Goal: Task Accomplishment & Management: Complete application form

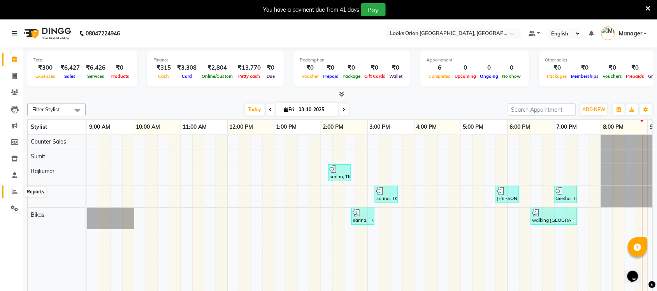
click at [13, 191] on icon at bounding box center [15, 192] width 6 height 6
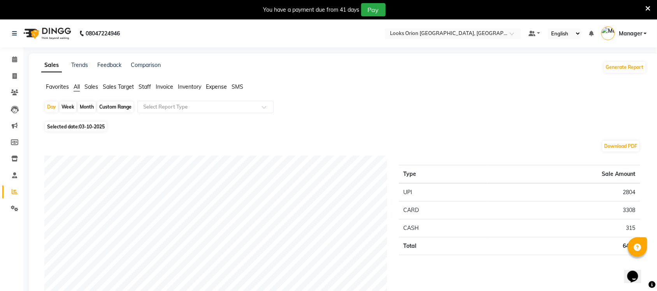
click at [96, 85] on span "Sales" at bounding box center [91, 86] width 14 height 7
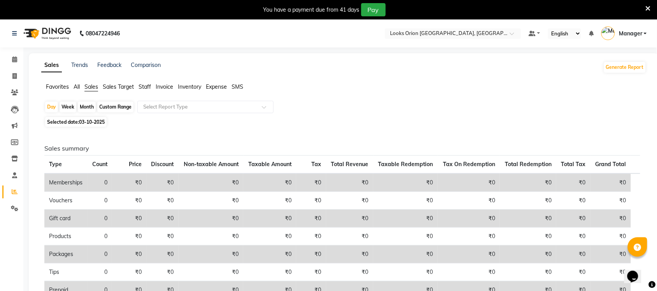
click at [91, 107] on div "Month" at bounding box center [87, 107] width 18 height 11
select select "10"
select select "2025"
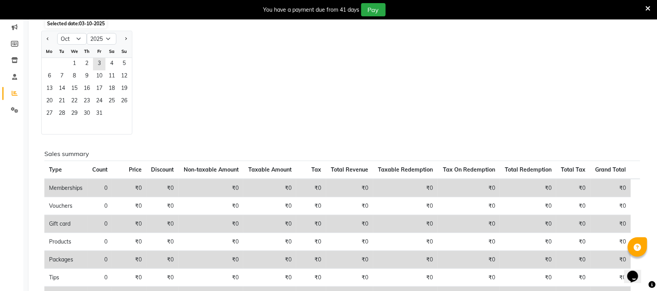
scroll to position [97, 0]
click at [72, 65] on span "1" at bounding box center [74, 65] width 12 height 12
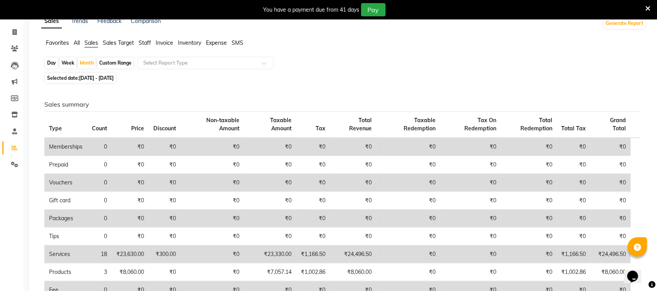
scroll to position [0, 0]
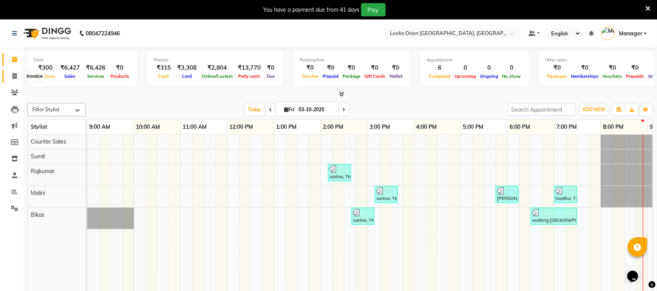
click at [16, 76] on icon at bounding box center [14, 76] width 4 height 6
select select "service"
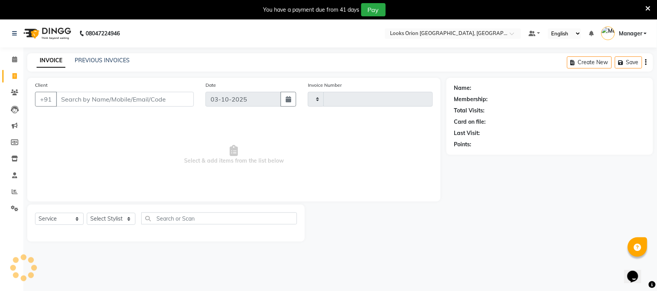
type input "0917"
select select "8943"
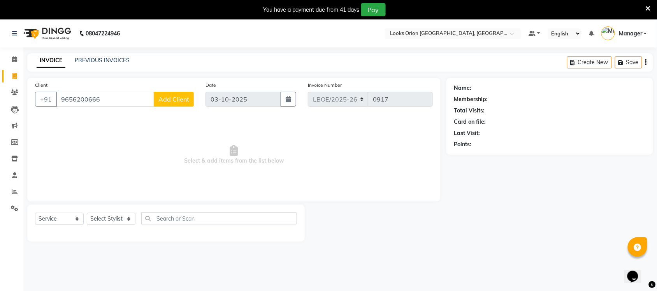
type input "9656200666"
click at [180, 100] on span "Add Client" at bounding box center [173, 99] width 31 height 8
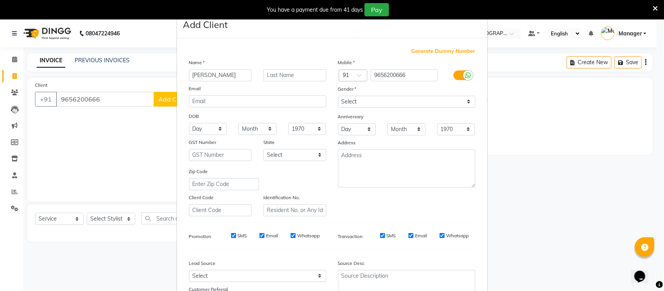
click at [191, 75] on input "[PERSON_NAME]" at bounding box center [220, 75] width 63 height 12
type input "[PERSON_NAME]"
click at [317, 155] on select "Select [GEOGRAPHIC_DATA] [GEOGRAPHIC_DATA] [GEOGRAPHIC_DATA] [GEOGRAPHIC_DATA] …" at bounding box center [294, 155] width 63 height 12
select select "17"
click at [263, 149] on select "Select [GEOGRAPHIC_DATA] [GEOGRAPHIC_DATA] [GEOGRAPHIC_DATA] [GEOGRAPHIC_DATA] …" at bounding box center [294, 155] width 63 height 12
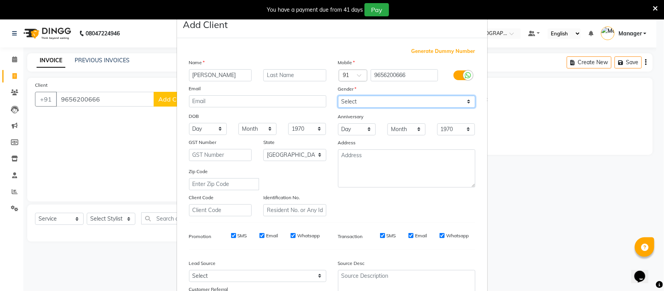
click at [465, 101] on select "Select [DEMOGRAPHIC_DATA] [DEMOGRAPHIC_DATA] Other Prefer Not To Say" at bounding box center [406, 102] width 137 height 12
select select "[DEMOGRAPHIC_DATA]"
click at [338, 96] on select "Select [DEMOGRAPHIC_DATA] [DEMOGRAPHIC_DATA] Other Prefer Not To Say" at bounding box center [406, 102] width 137 height 12
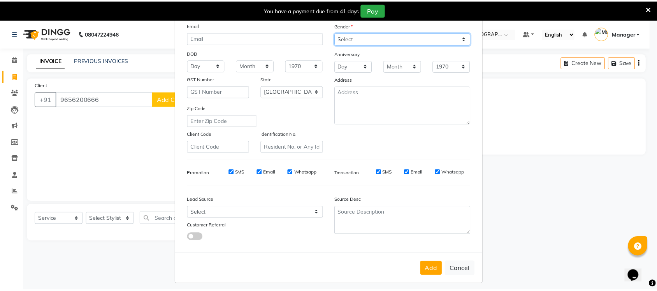
scroll to position [65, 0]
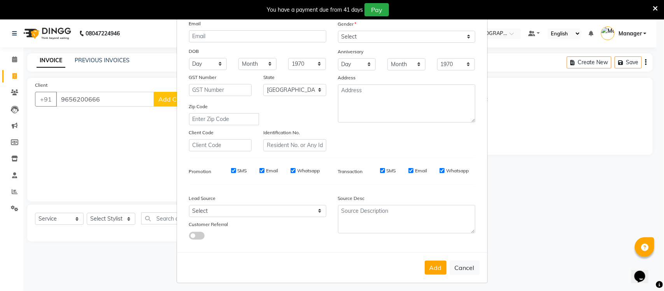
click at [440, 269] on button "Add" at bounding box center [436, 268] width 22 height 14
select select
select select "null"
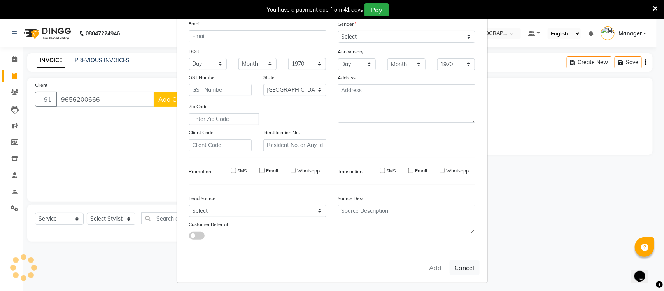
select select
checkbox input "false"
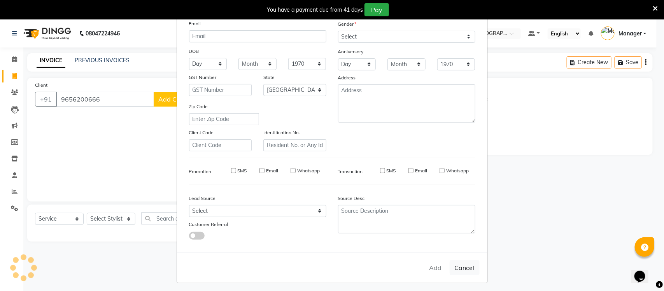
checkbox input "false"
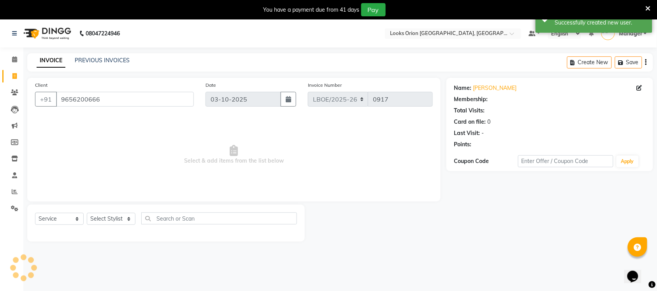
select select "1: Object"
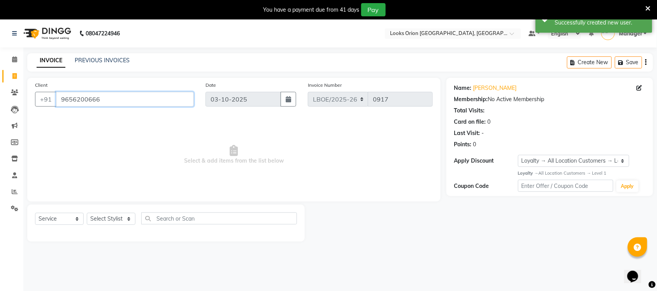
drag, startPoint x: 120, startPoint y: 100, endPoint x: 33, endPoint y: 107, distance: 87.1
click at [33, 107] on div "Client [PHONE_NUMBER]" at bounding box center [114, 97] width 170 height 32
click at [128, 221] on select "Select Stylist Bikas Counter Sales Malini Manager [PERSON_NAME]" at bounding box center [111, 219] width 49 height 12
select select "90479"
click at [87, 213] on select "Select Stylist Bikas Counter Sales Malini Manager [PERSON_NAME]" at bounding box center [111, 219] width 49 height 12
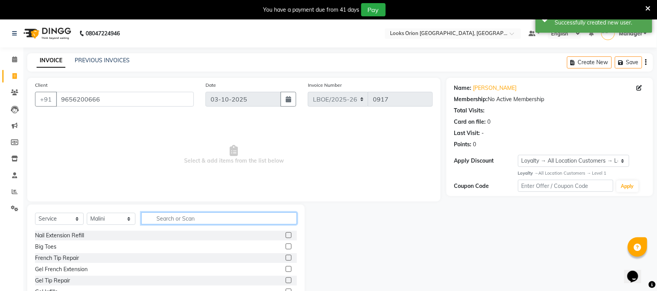
click at [174, 217] on input "text" at bounding box center [219, 218] width 156 height 12
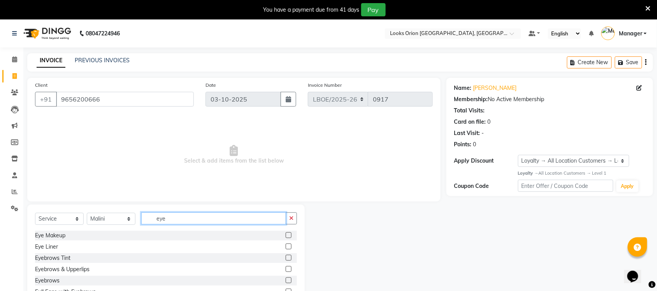
type input "eye"
drag, startPoint x: 279, startPoint y: 281, endPoint x: 261, endPoint y: 232, distance: 52.1
click at [286, 281] on label at bounding box center [289, 280] width 6 height 6
click at [286, 281] on input "checkbox" at bounding box center [288, 280] width 5 height 5
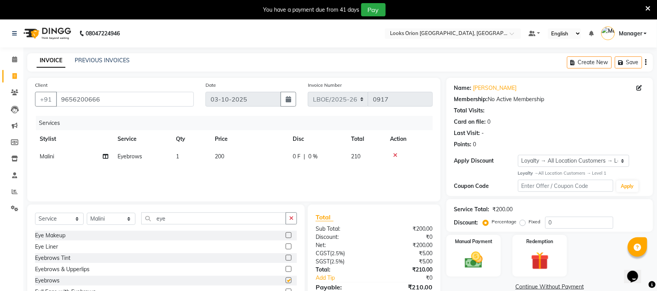
checkbox input "false"
click at [247, 160] on td "200" at bounding box center [249, 157] width 78 height 18
select select "90479"
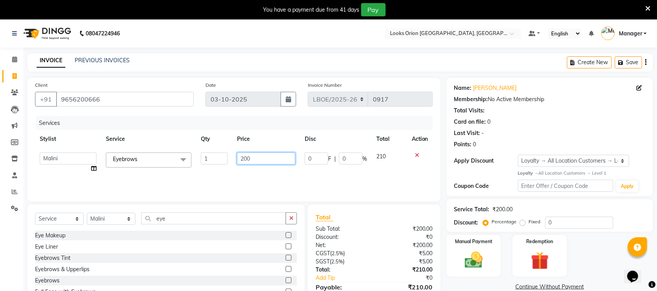
click at [263, 158] on input "200" at bounding box center [266, 159] width 58 height 12
type input "2"
type input "100"
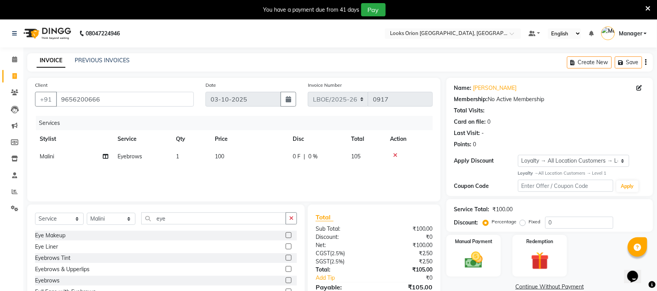
click at [269, 171] on div "Services Stylist Service Qty Price Disc Total Action Malini Eyebrows 1 100 0 F …" at bounding box center [234, 155] width 398 height 78
click at [473, 264] on img at bounding box center [473, 259] width 30 height 21
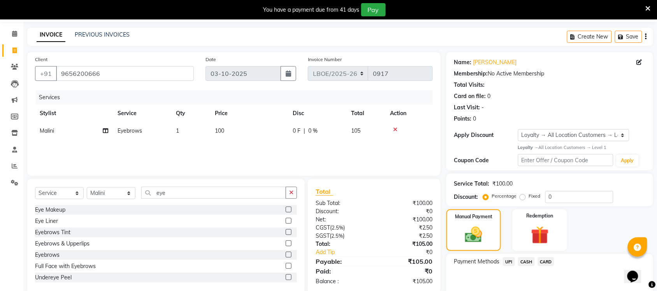
scroll to position [63, 0]
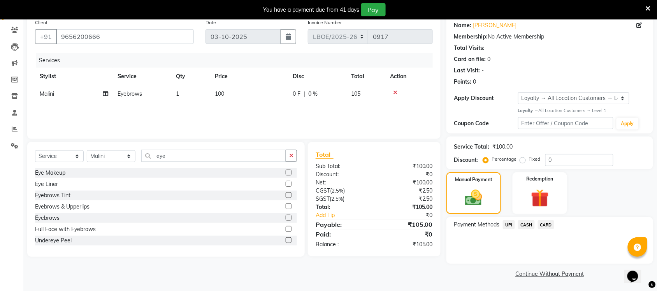
click at [507, 222] on span "UPI" at bounding box center [509, 224] width 12 height 9
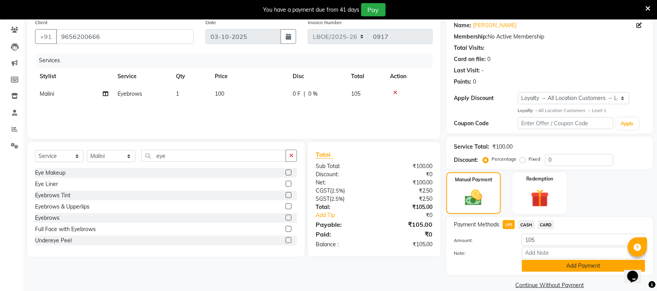
click at [578, 261] on button "Add Payment" at bounding box center [583, 266] width 123 height 12
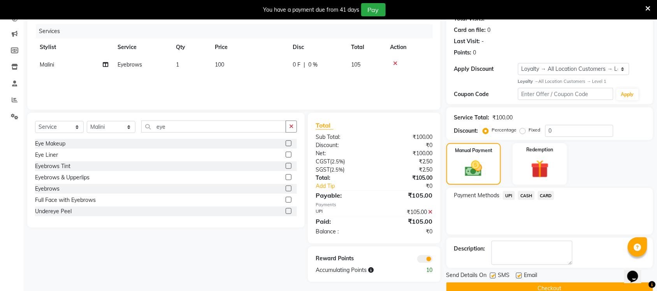
scroll to position [107, 0]
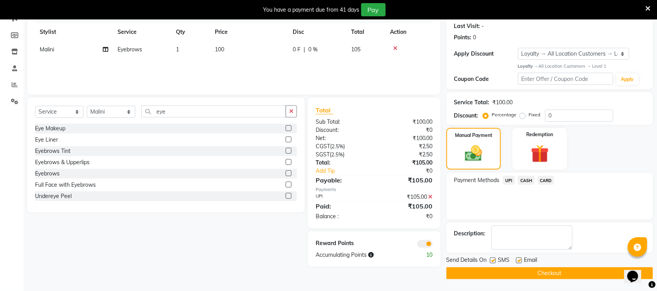
click at [537, 271] on button "Checkout" at bounding box center [549, 273] width 207 height 12
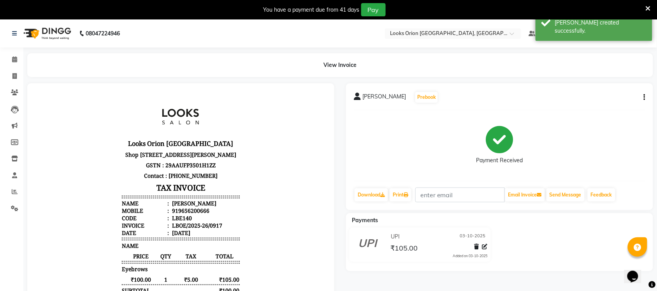
select select "service"
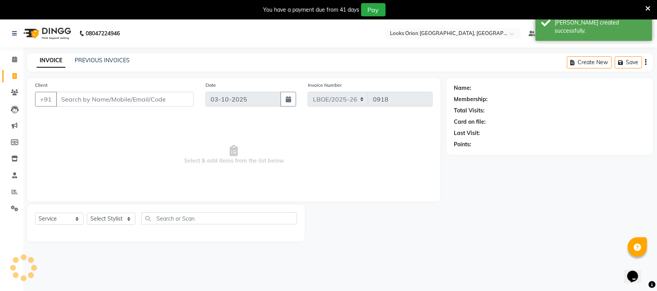
scroll to position [19, 0]
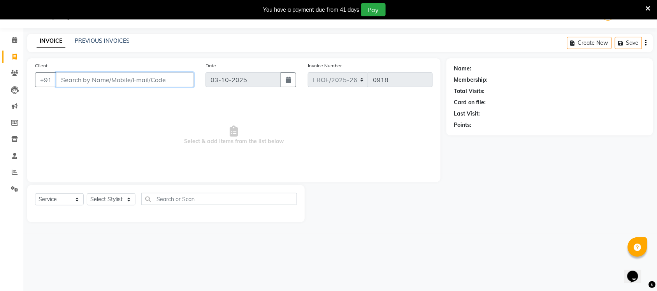
paste input "9656200666"
type input "9656200666"
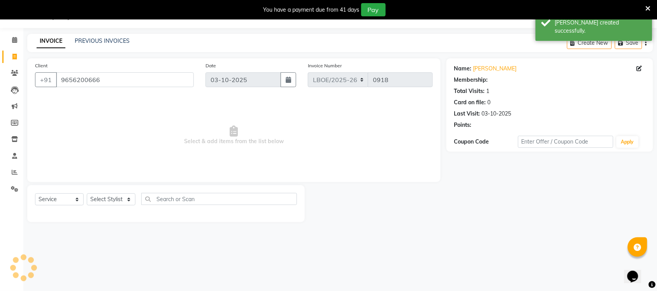
select select "1: Object"
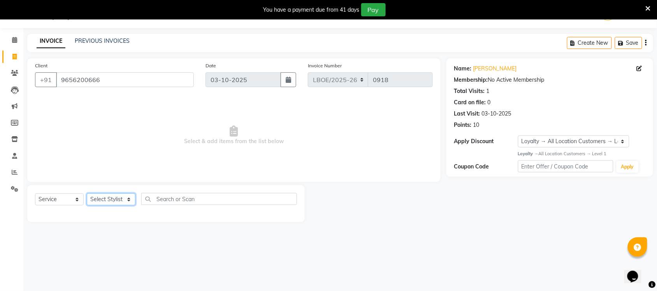
click at [127, 199] on select "Select Stylist Bikas Counter Sales Malini Manager [PERSON_NAME]" at bounding box center [111, 199] width 49 height 12
select select "90477"
click at [87, 193] on select "Select Stylist Bikas Counter Sales Malini Manager [PERSON_NAME]" at bounding box center [111, 199] width 49 height 12
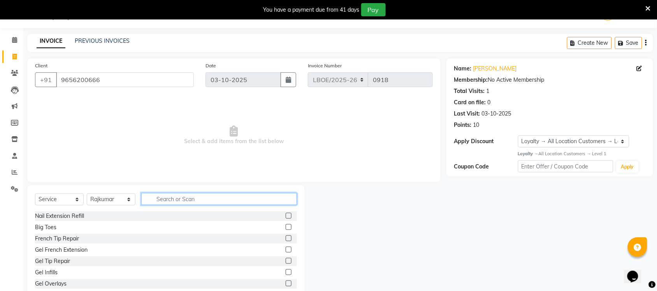
click at [172, 199] on input "text" at bounding box center [219, 199] width 156 height 12
type input "cut"
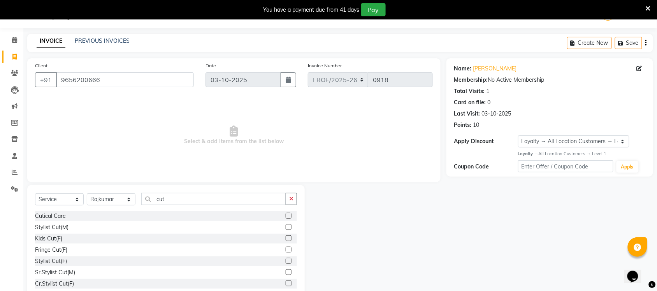
drag, startPoint x: 282, startPoint y: 283, endPoint x: 290, endPoint y: 232, distance: 51.6
click at [286, 282] on label at bounding box center [289, 284] width 6 height 6
click at [286, 282] on input "checkbox" at bounding box center [288, 283] width 5 height 5
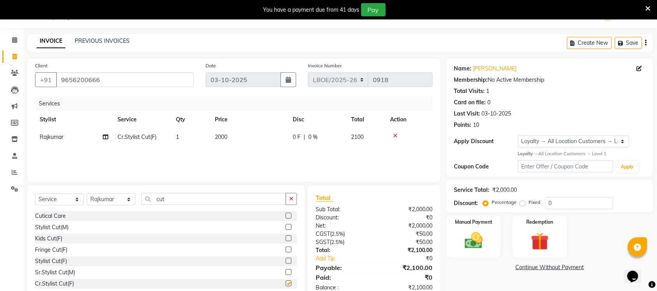
checkbox input "false"
click at [238, 134] on td "2000" at bounding box center [249, 137] width 78 height 18
select select "90477"
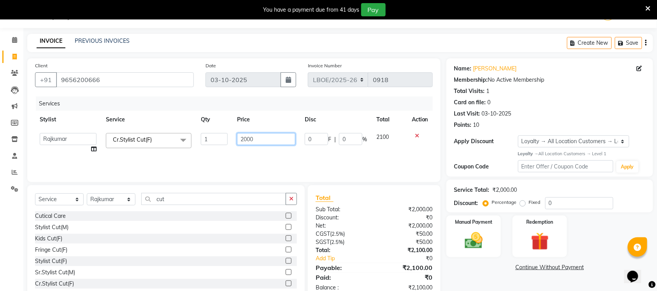
click at [265, 140] on input "2000" at bounding box center [266, 139] width 58 height 12
type input "2"
type input "1100"
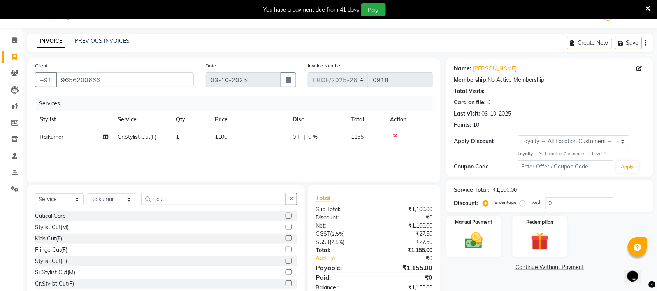
click at [294, 160] on div "Services Stylist Service Qty Price Disc Total Action Rajkumar Cr.Stylist Cut(F)…" at bounding box center [234, 135] width 398 height 78
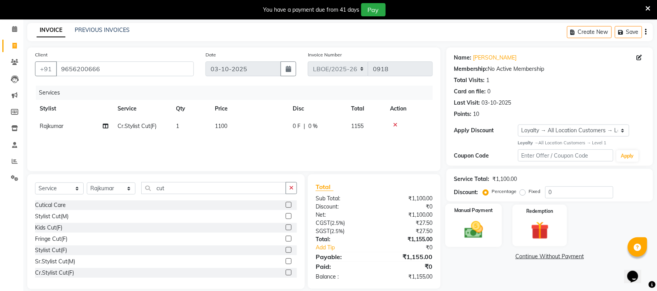
scroll to position [40, 0]
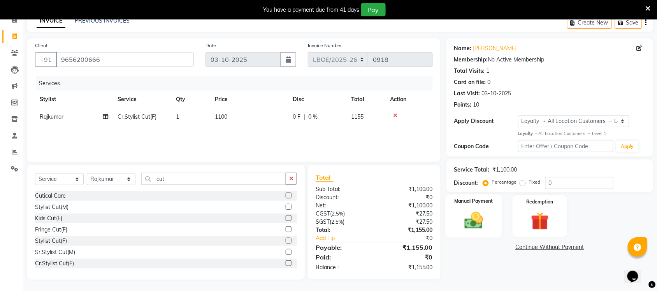
click at [475, 224] on img at bounding box center [473, 220] width 30 height 21
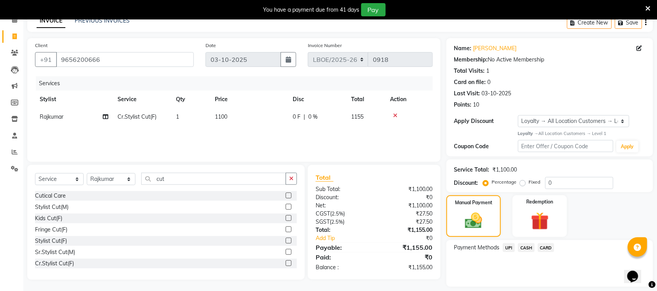
click at [552, 247] on span "CARD" at bounding box center [546, 247] width 17 height 9
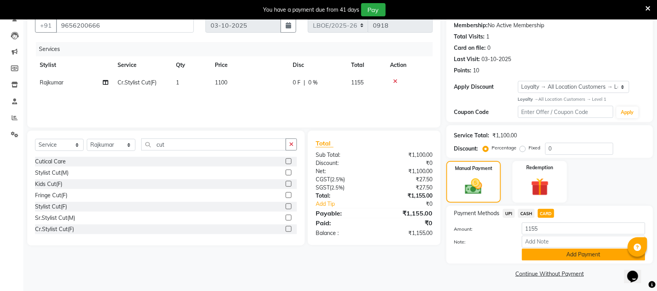
click at [577, 254] on button "Add Payment" at bounding box center [583, 255] width 123 height 12
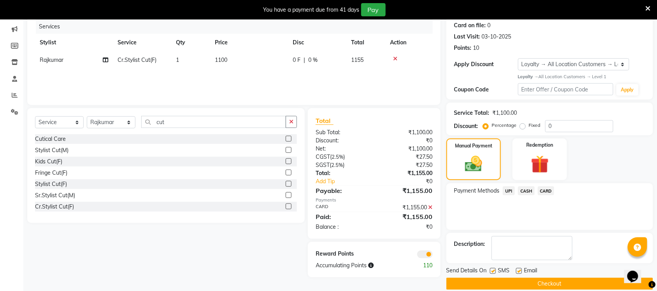
scroll to position [107, 0]
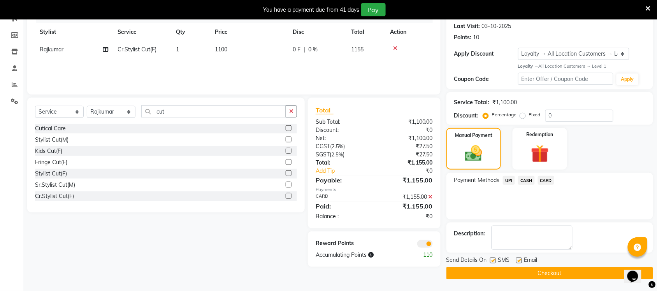
click at [564, 275] on button "Checkout" at bounding box center [549, 273] width 207 height 12
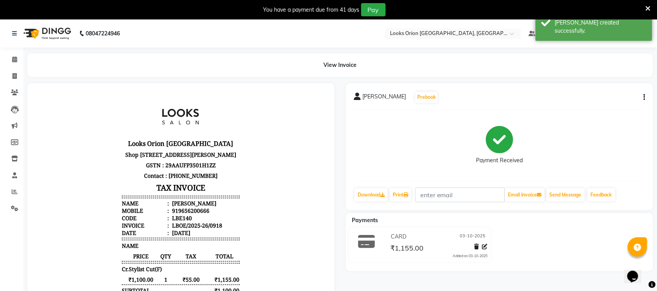
select select "service"
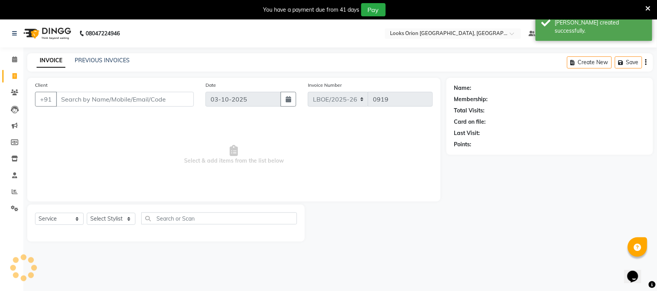
scroll to position [19, 0]
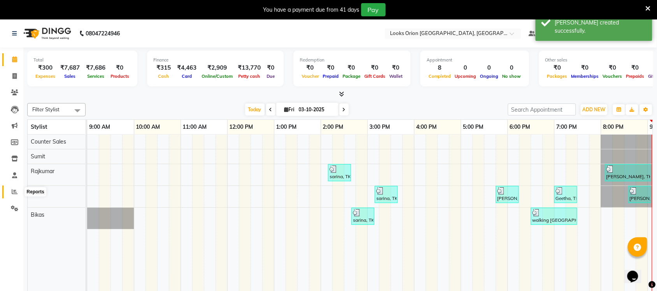
click at [12, 195] on icon at bounding box center [15, 192] width 6 height 6
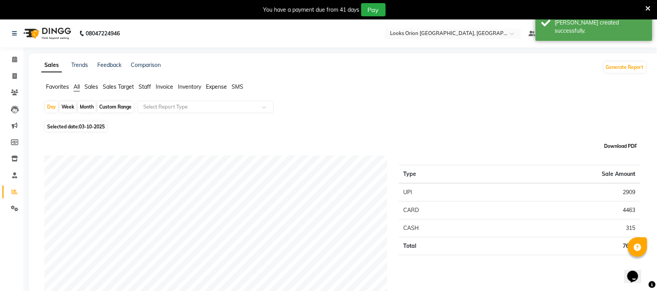
click at [625, 146] on button "Download PDF" at bounding box center [620, 146] width 37 height 11
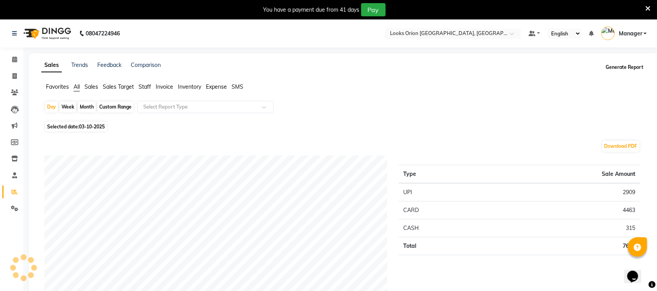
click at [620, 67] on button "Generate Report" at bounding box center [625, 67] width 42 height 11
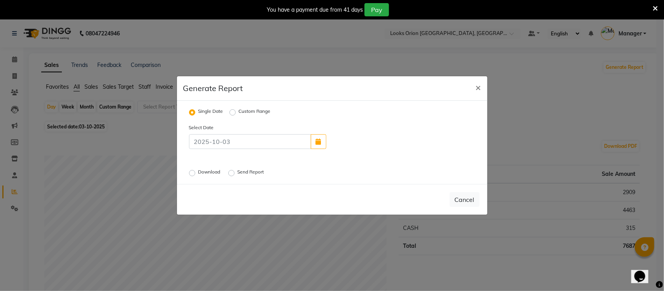
click at [238, 175] on label "Send Report" at bounding box center [252, 172] width 28 height 9
click at [233, 175] on input "Send Report" at bounding box center [232, 172] width 5 height 5
click at [472, 202] on button "Send" at bounding box center [468, 200] width 24 height 14
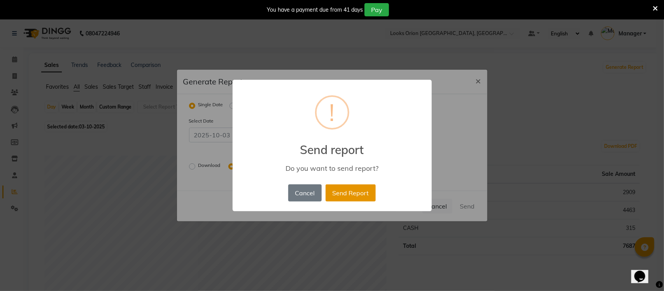
drag, startPoint x: 351, startPoint y: 192, endPoint x: 306, endPoint y: 14, distance: 183.4
click at [353, 190] on button "Send Report" at bounding box center [351, 192] width 50 height 17
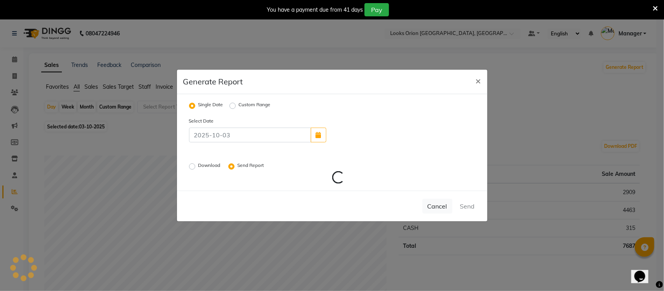
radio input "false"
